Goal: Information Seeking & Learning: Learn about a topic

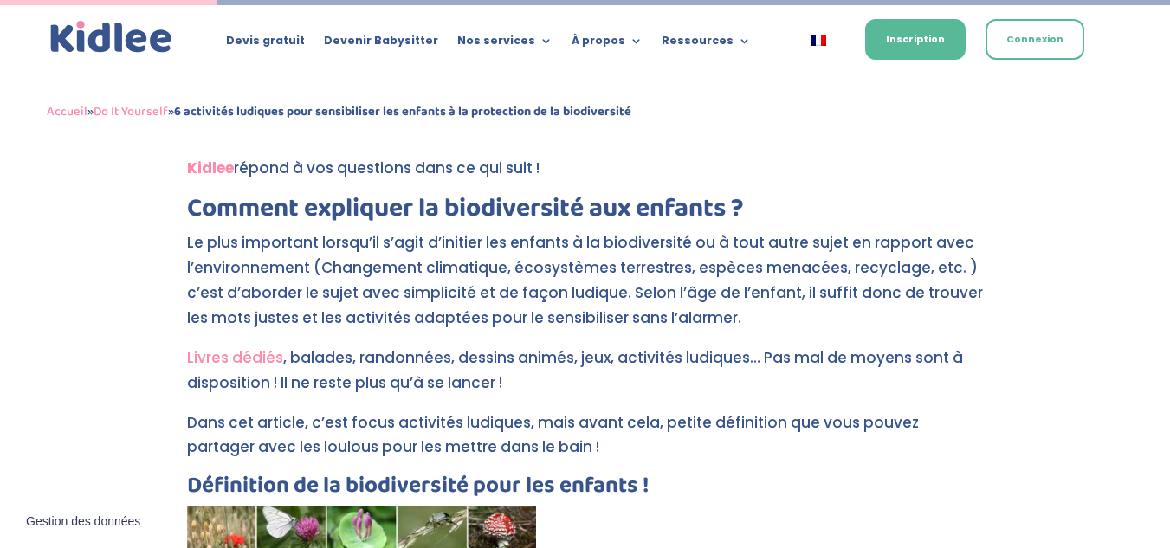
scroll to position [973, 0]
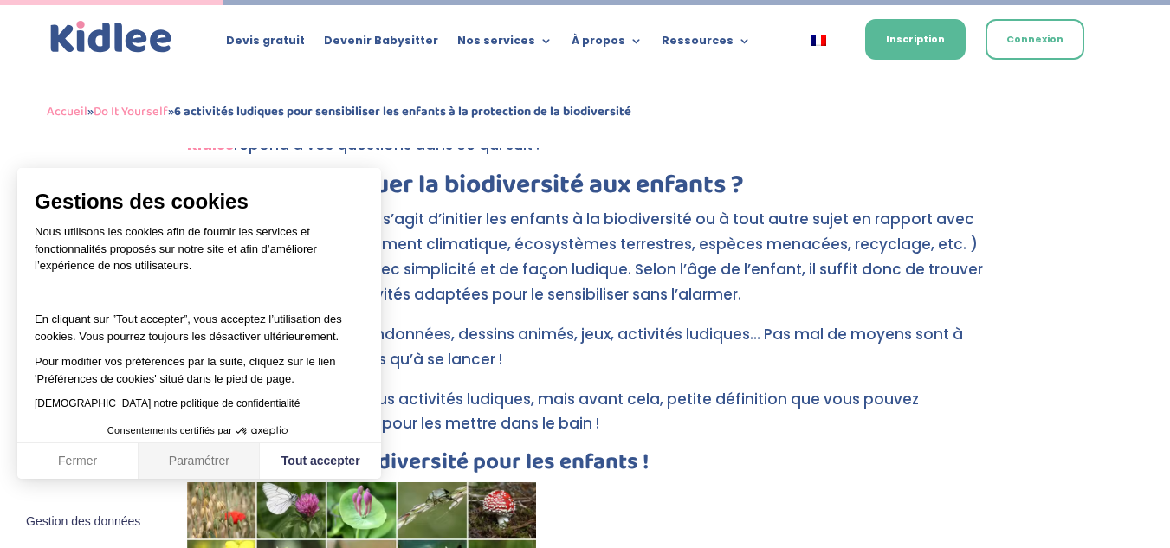
click at [210, 461] on button "Paramétrer" at bounding box center [199, 461] width 121 height 36
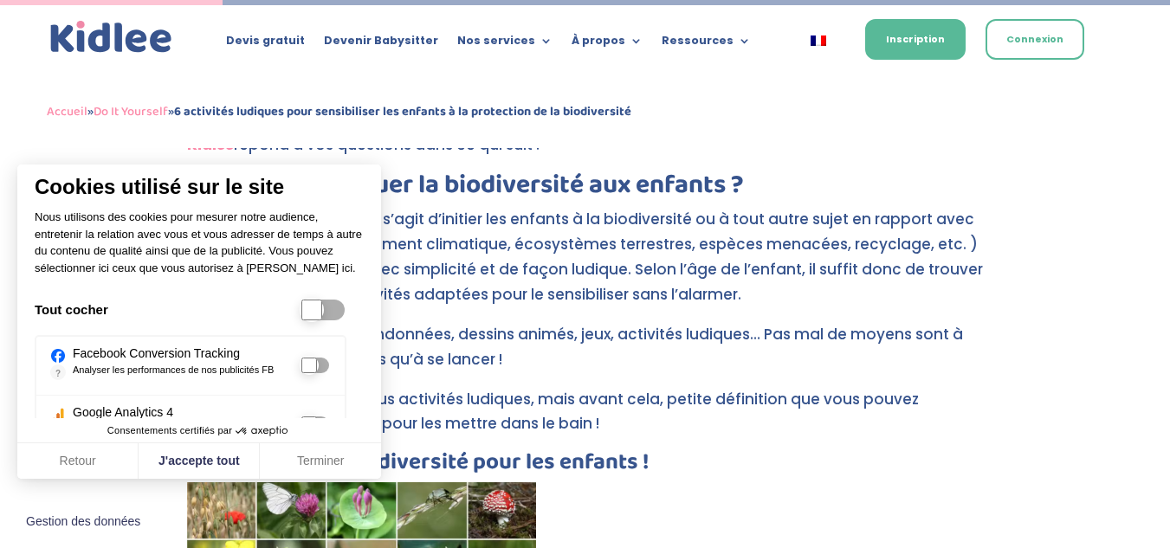
scroll to position [51, 0]
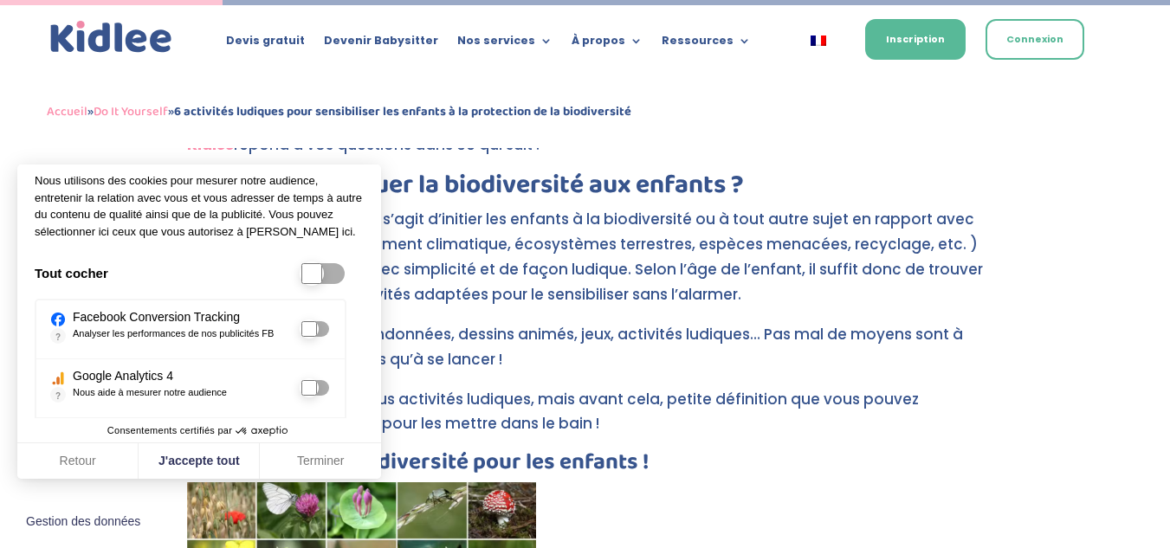
drag, startPoint x: 313, startPoint y: 274, endPoint x: 299, endPoint y: 276, distance: 14.8
click at [300, 276] on div at bounding box center [323, 273] width 47 height 24
click at [301, 276] on input "Tout cocher" at bounding box center [311, 273] width 21 height 21
checkbox input "true"
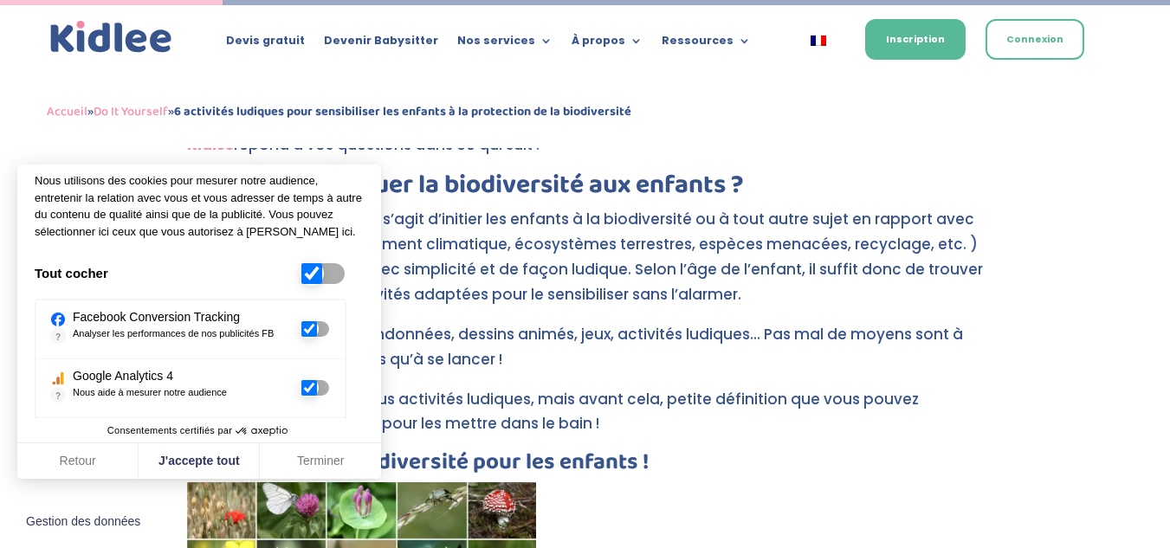
checkbox input "true"
click at [324, 272] on input "Tout cocher" at bounding box center [334, 273] width 21 height 21
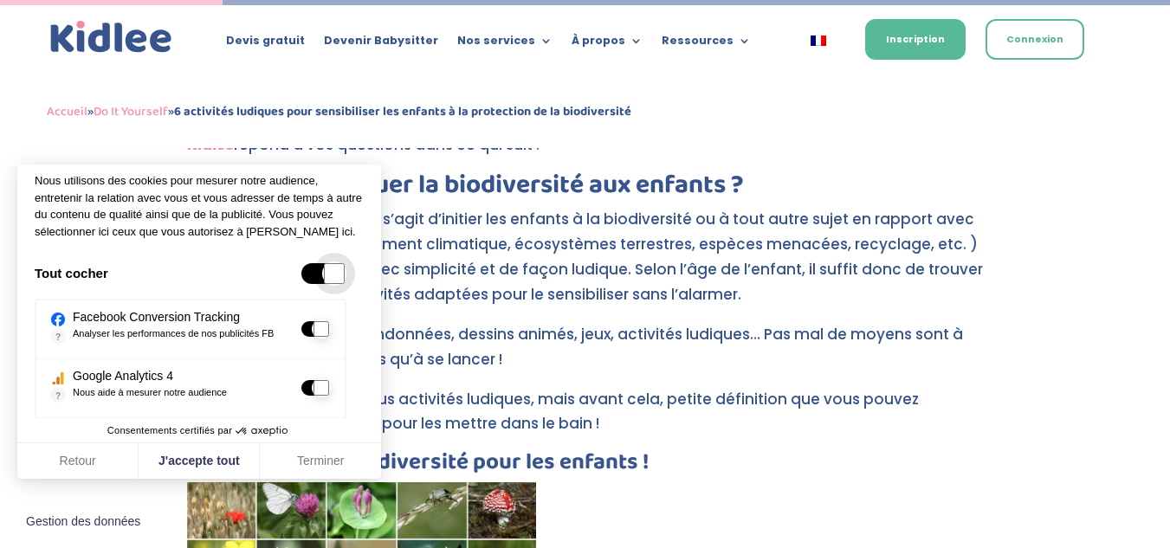
checkbox input "false"
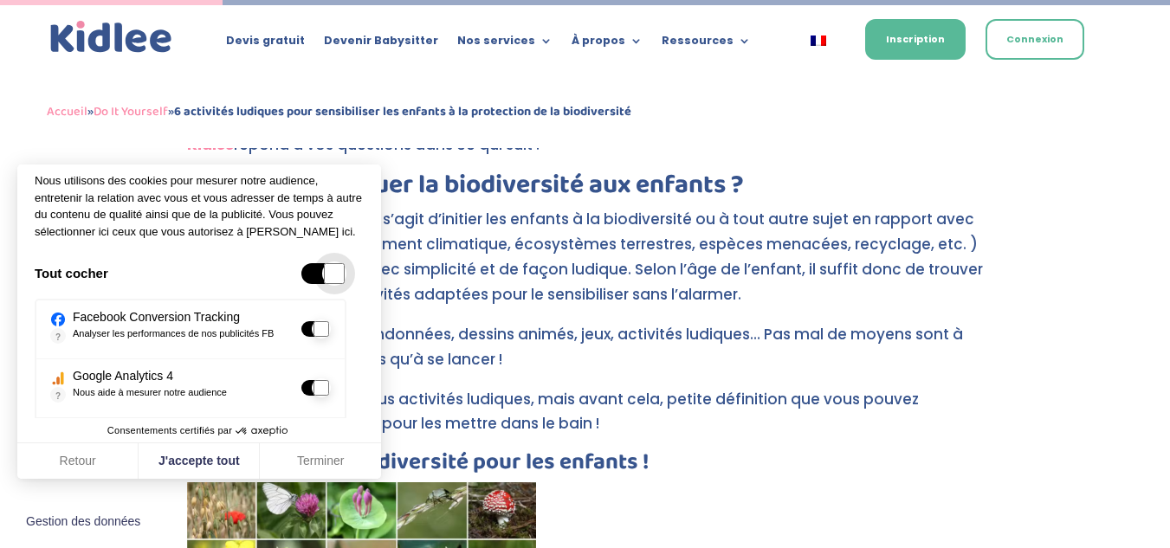
checkbox input "false"
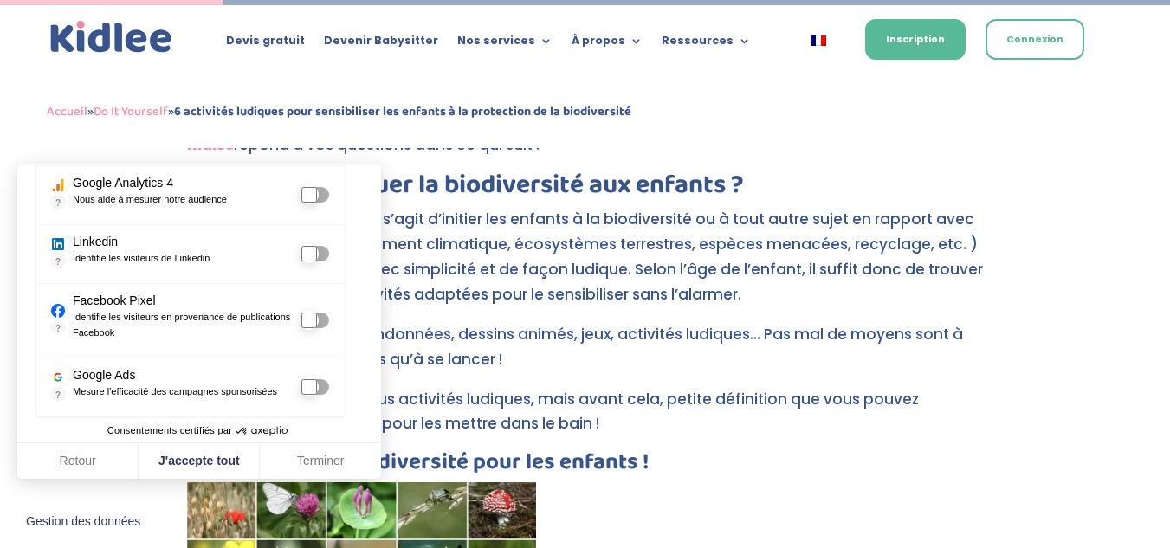
scroll to position [274, 0]
click at [334, 458] on button "Terminer" at bounding box center [320, 461] width 121 height 36
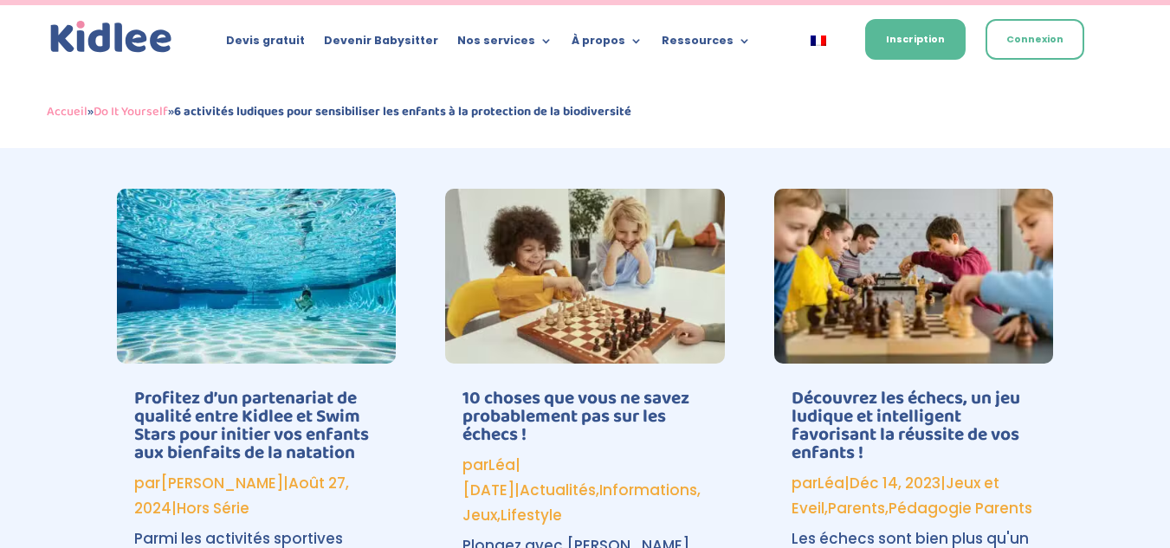
scroll to position [5732, 0]
